Goal: Register for event/course

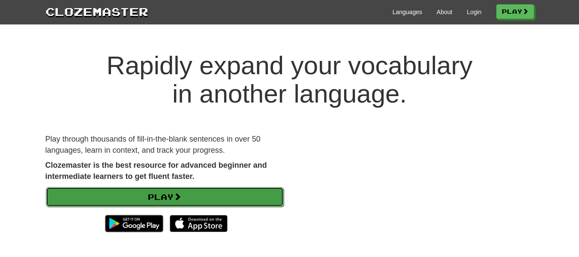
click at [211, 202] on link "Play" at bounding box center [165, 197] width 238 height 20
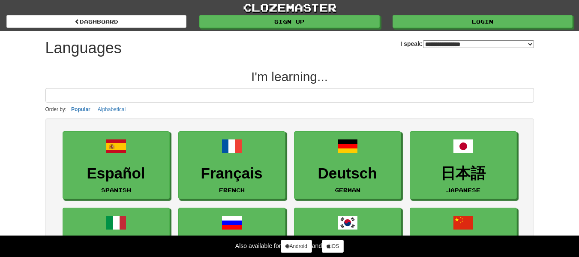
select select "*******"
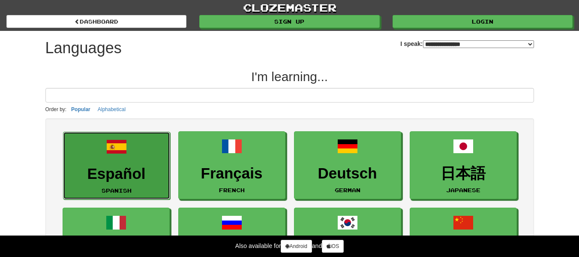
click at [135, 167] on h3 "Español" at bounding box center [117, 173] width 98 height 17
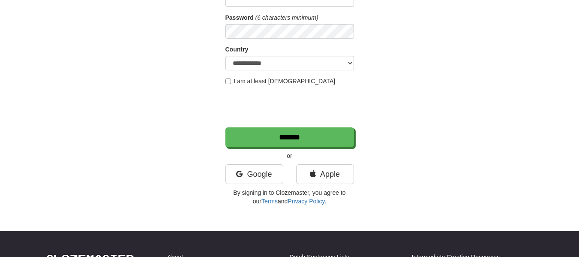
scroll to position [43, 0]
